Goal: Task Accomplishment & Management: Use online tool/utility

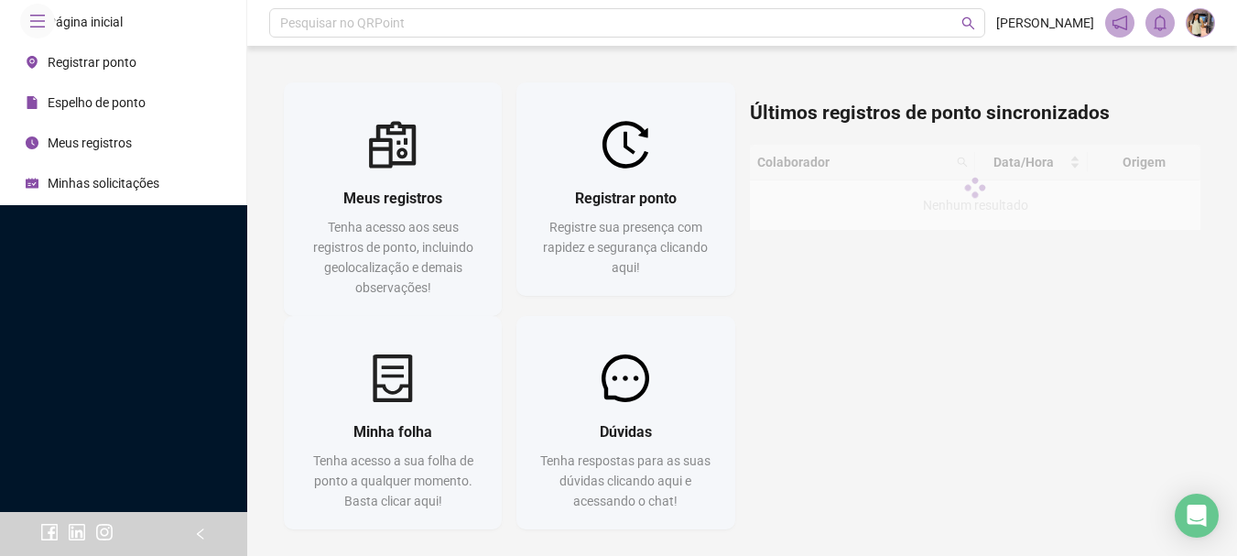
click at [595, 173] on div "Registrar ponto Registre sua presença com rapidez e segurança clicando aqui!" at bounding box center [625, 231] width 218 height 127
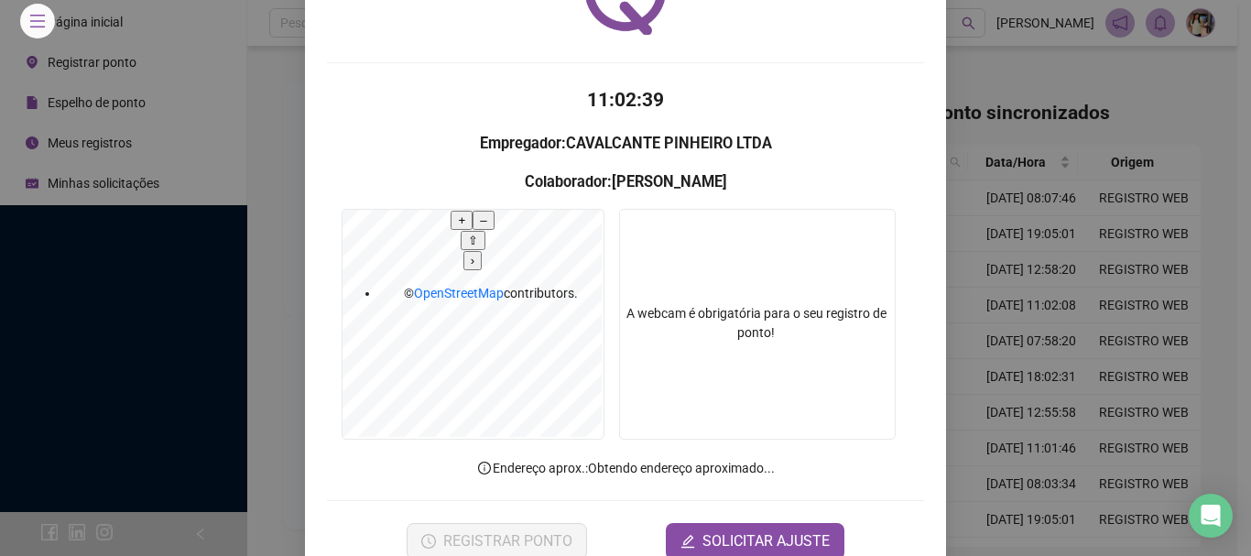
scroll to position [119, 0]
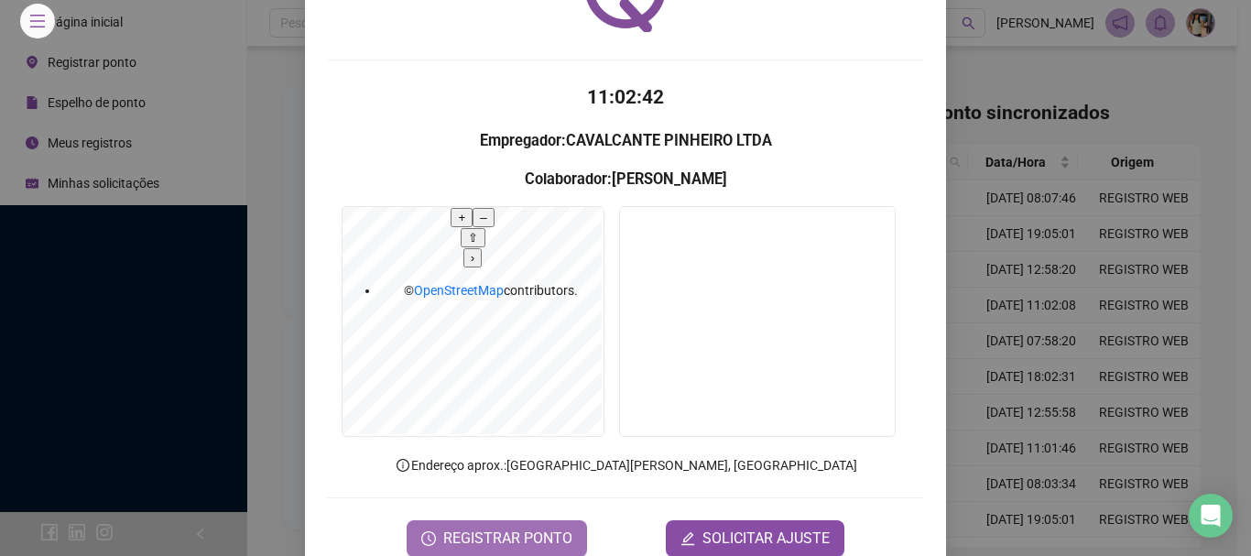
click at [528, 527] on span "REGISTRAR PONTO" at bounding box center [507, 538] width 129 height 22
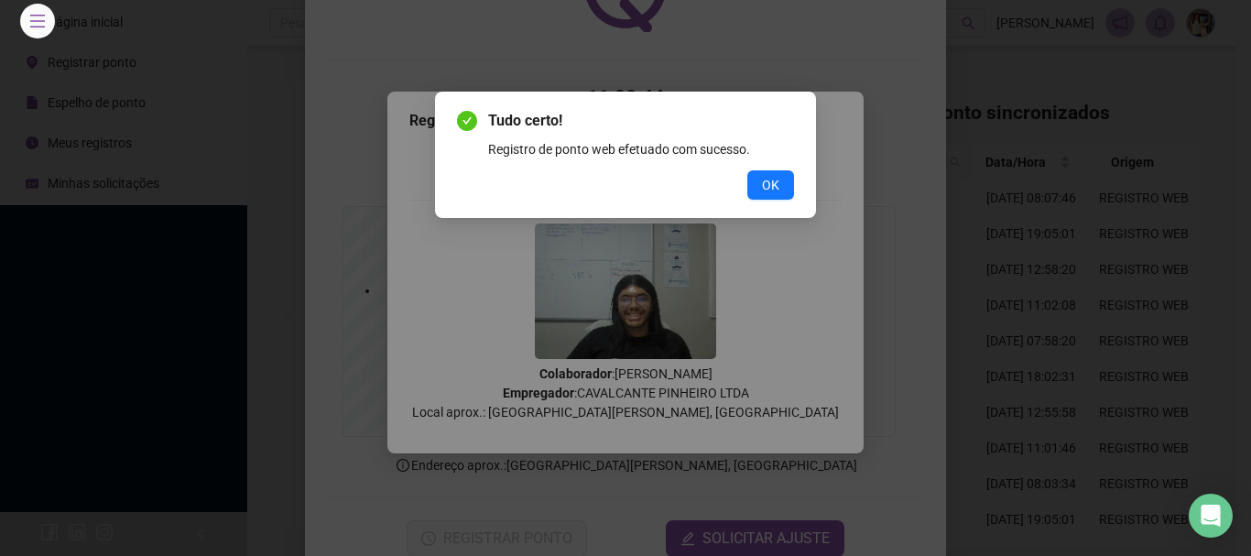
drag, startPoint x: 748, startPoint y: 187, endPoint x: 753, endPoint y: 201, distance: 15.3
click at [748, 189] on button "OK" at bounding box center [770, 184] width 47 height 29
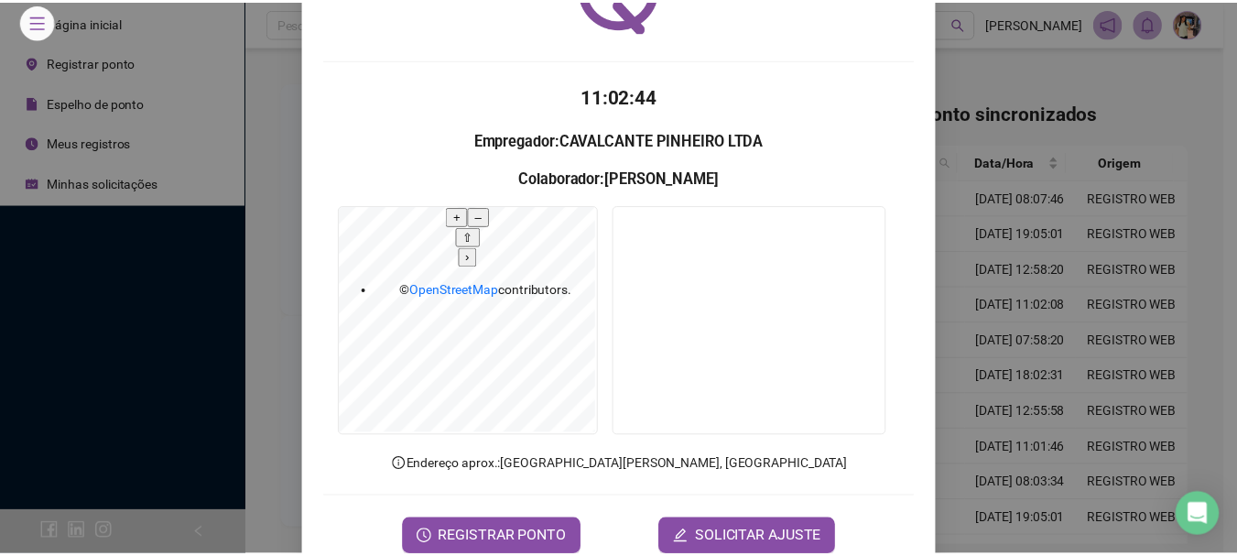
scroll to position [0, 0]
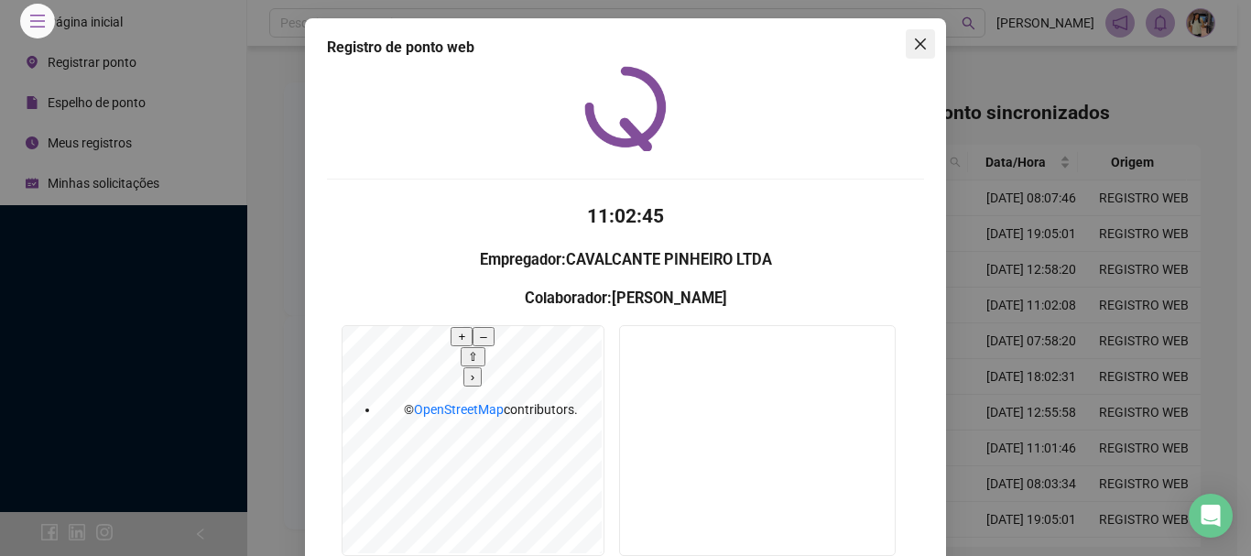
click at [907, 52] on button "Close" at bounding box center [920, 43] width 29 height 29
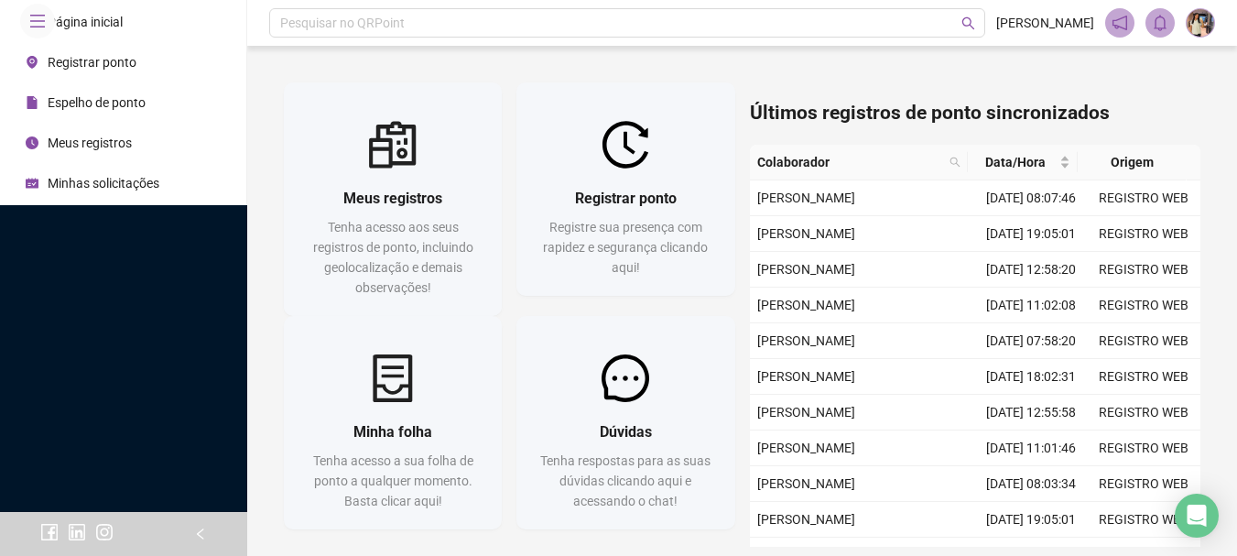
click at [461, 164] on div at bounding box center [393, 145] width 218 height 48
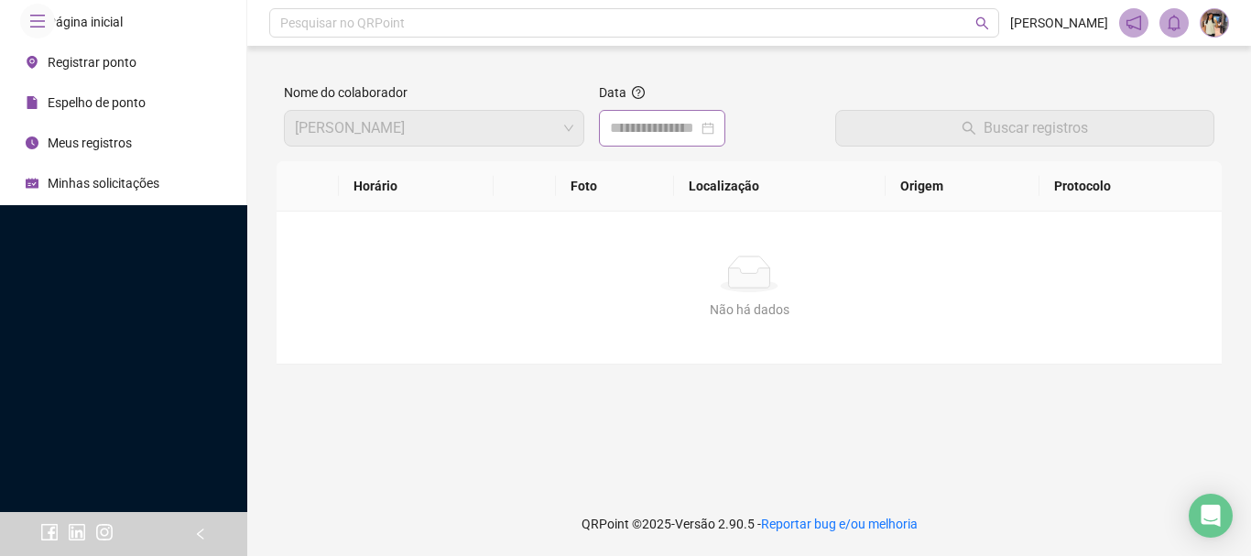
click at [714, 128] on div at bounding box center [662, 128] width 104 height 22
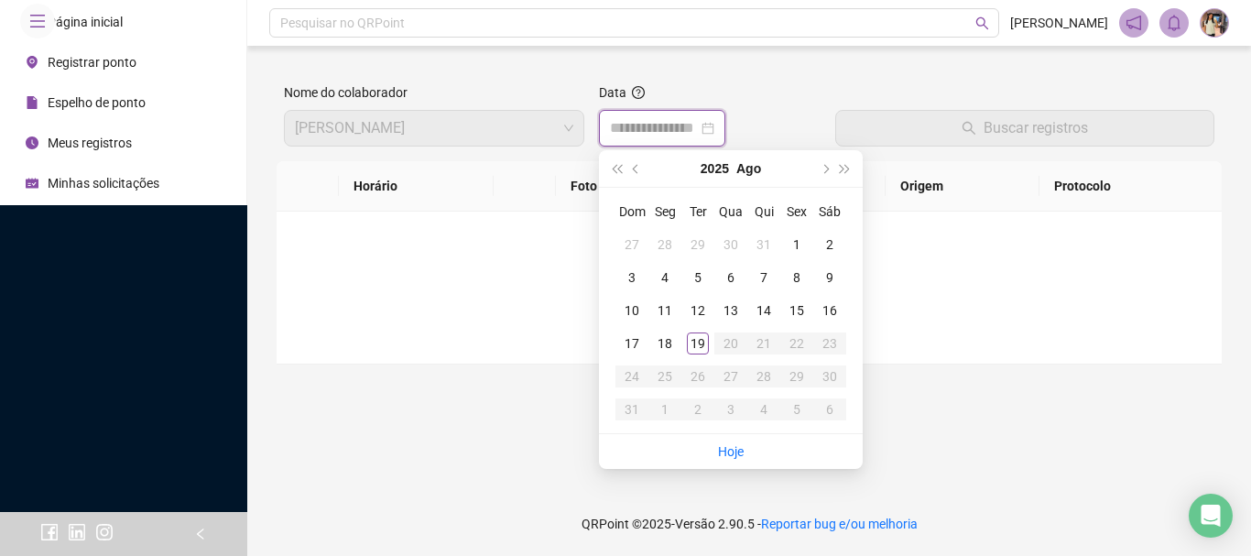
click at [714, 131] on div at bounding box center [662, 128] width 104 height 22
type input "**********"
drag, startPoint x: 700, startPoint y: 345, endPoint x: 743, endPoint y: 281, distance: 77.2
click at [700, 344] on div "19" at bounding box center [698, 343] width 22 height 22
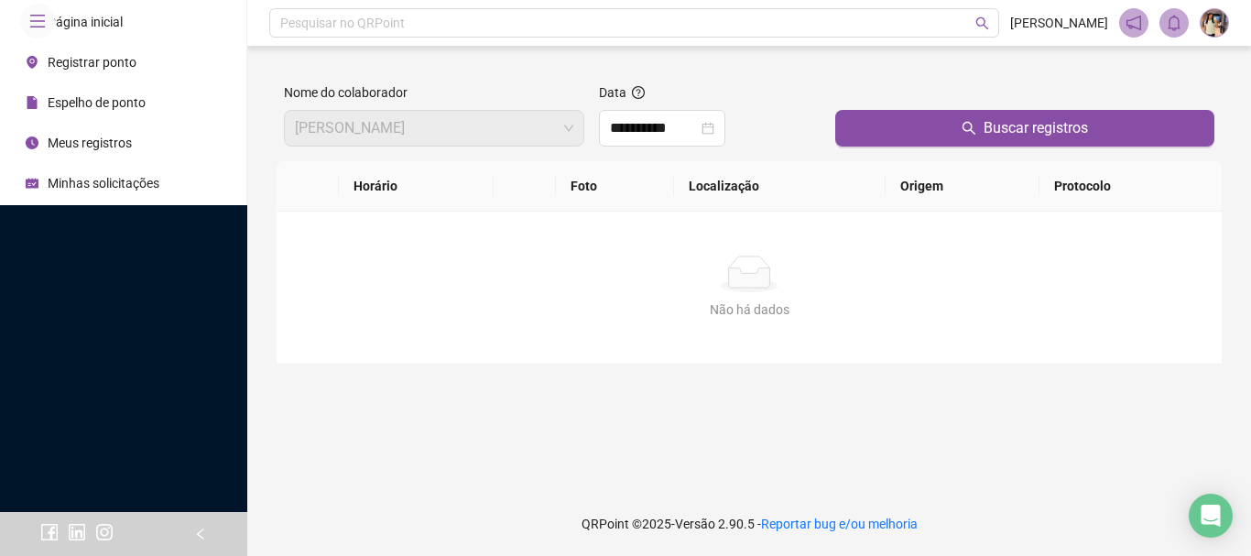
click at [845, 148] on div "Buscar registros" at bounding box center [1025, 121] width 394 height 79
click at [850, 147] on div "Buscar registros" at bounding box center [1025, 121] width 394 height 79
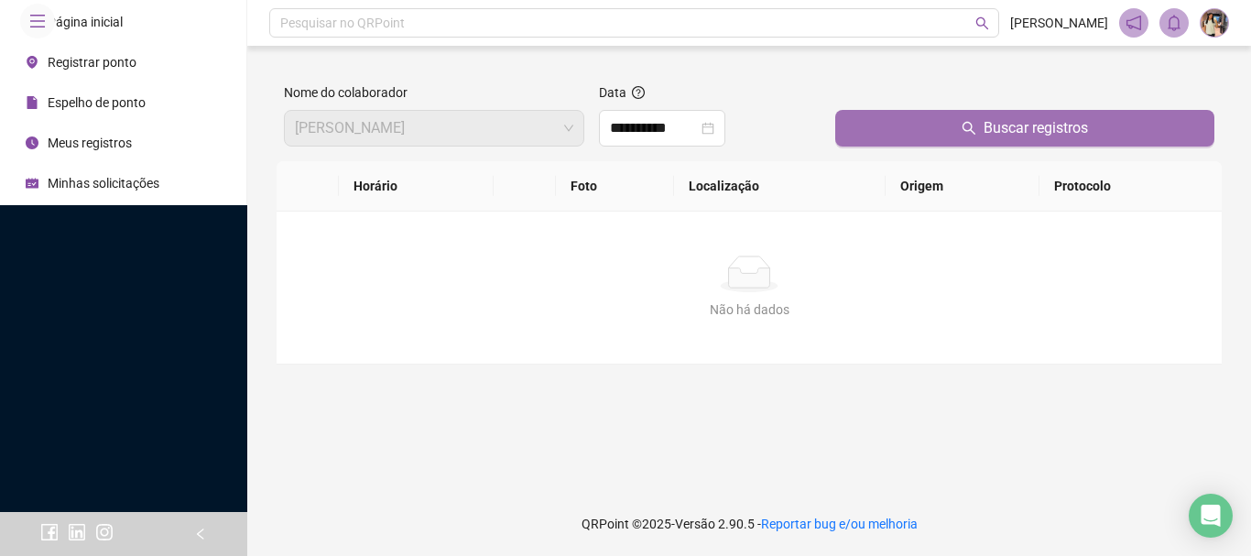
click at [858, 125] on button "Buscar registros" at bounding box center [1024, 128] width 379 height 37
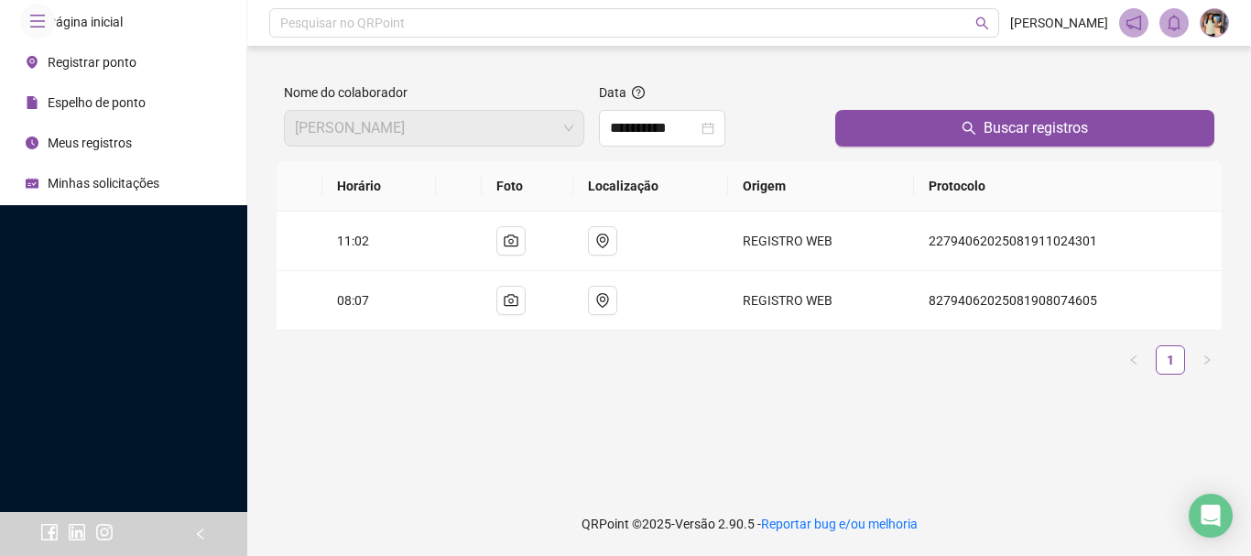
click at [130, 40] on li "Página inicial" at bounding box center [123, 22] width 239 height 37
